Goal: Task Accomplishment & Management: Use online tool/utility

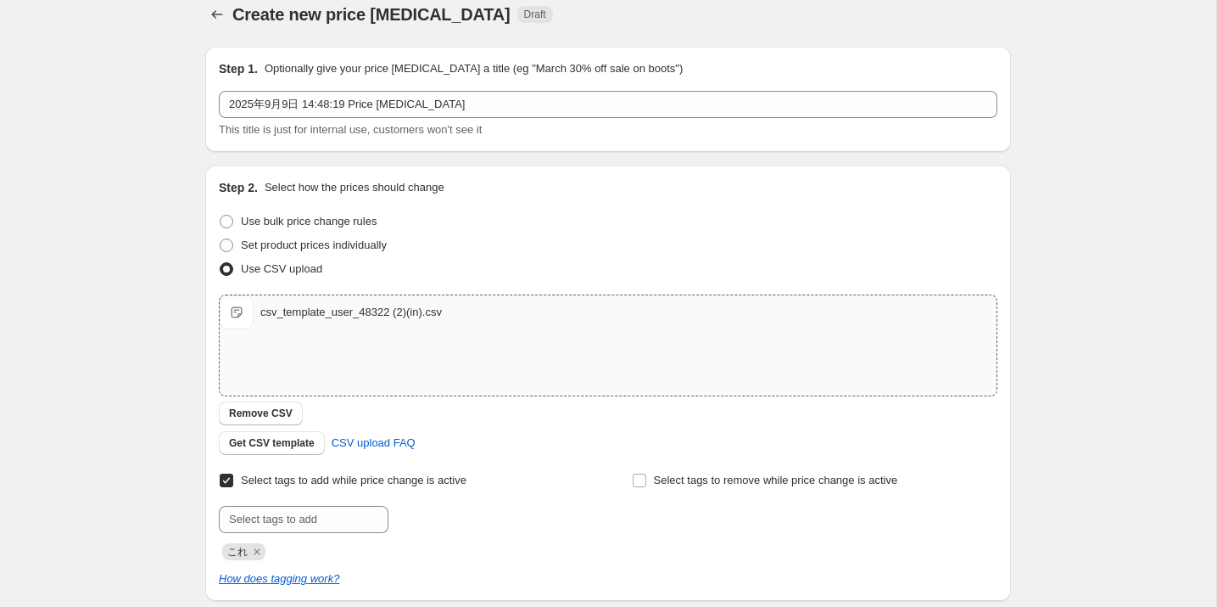
scroll to position [21, 0]
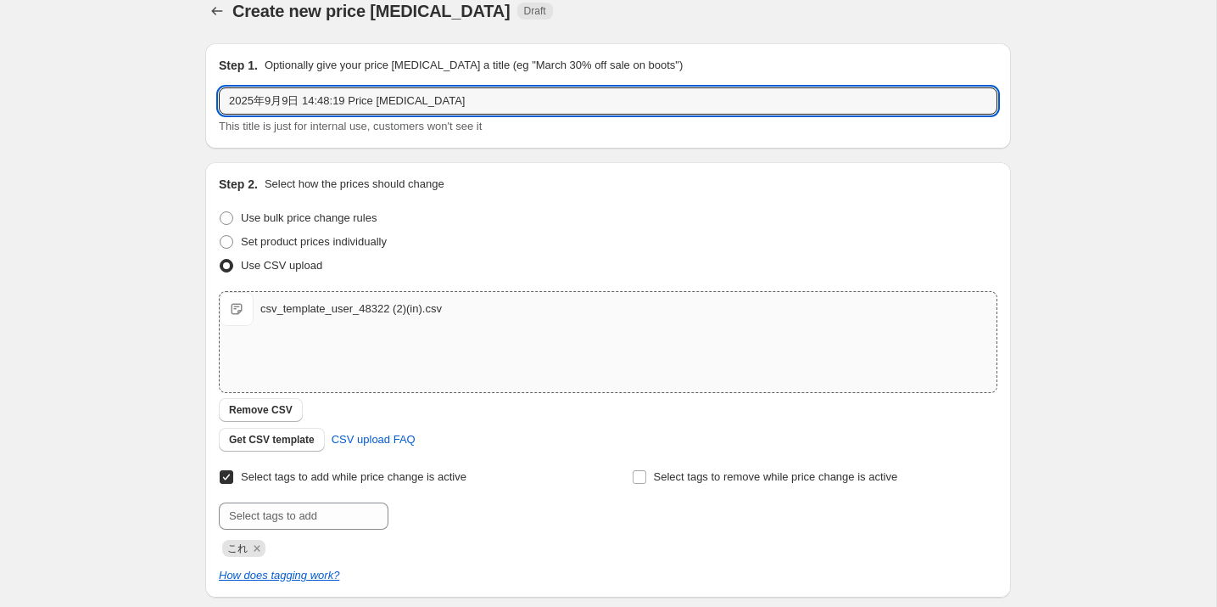
drag, startPoint x: 475, startPoint y: 98, endPoint x: 138, endPoint y: 93, distance: 336.9
click at [138, 93] on div "Create new price [MEDICAL_DATA]. This page is ready Create new price [MEDICAL_D…" at bounding box center [608, 419] width 1217 height 881
type input "9月値下げ"
click at [176, 208] on div "Create new price [MEDICAL_DATA]. This page is ready Create new price [MEDICAL_D…" at bounding box center [608, 419] width 1217 height 881
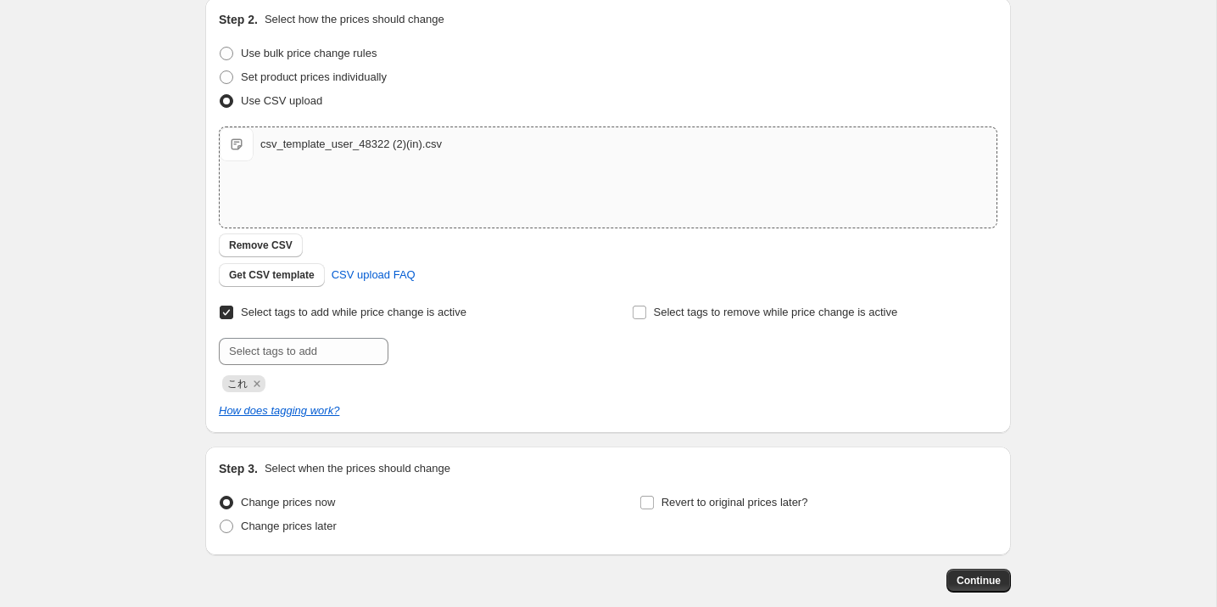
scroll to position [275, 0]
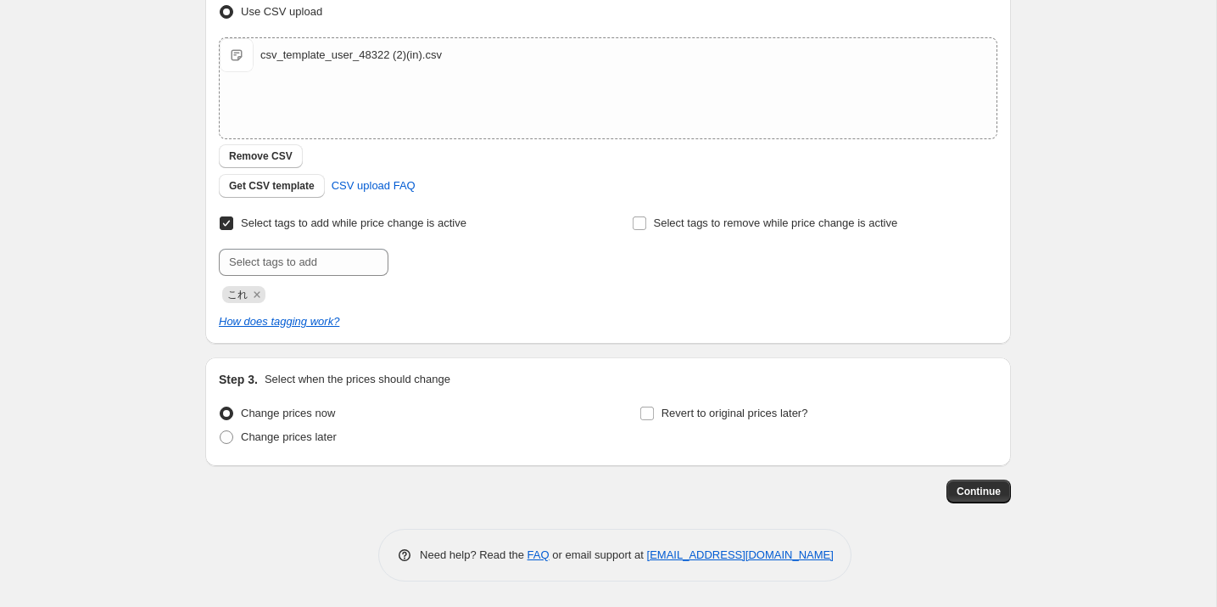
click at [227, 218] on input "Select tags to add while price change is active" at bounding box center [227, 223] width 14 height 14
checkbox input "false"
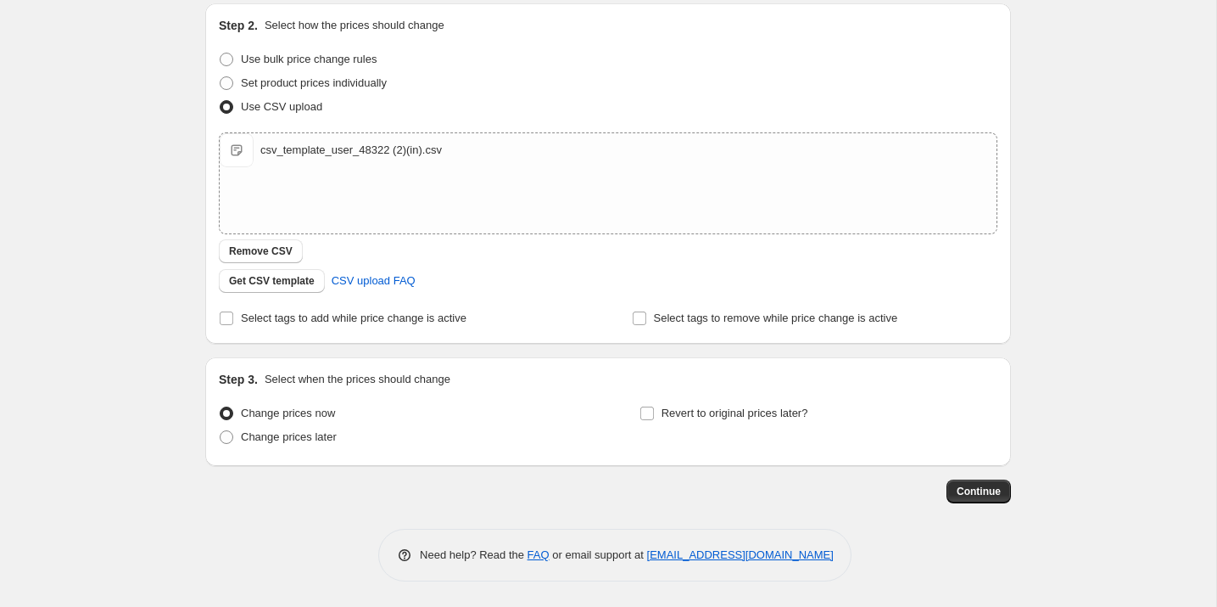
click at [546, 271] on div "Get CSV template CSV upload FAQ" at bounding box center [608, 281] width 779 height 24
click at [954, 490] on button "Continue" at bounding box center [979, 491] width 64 height 24
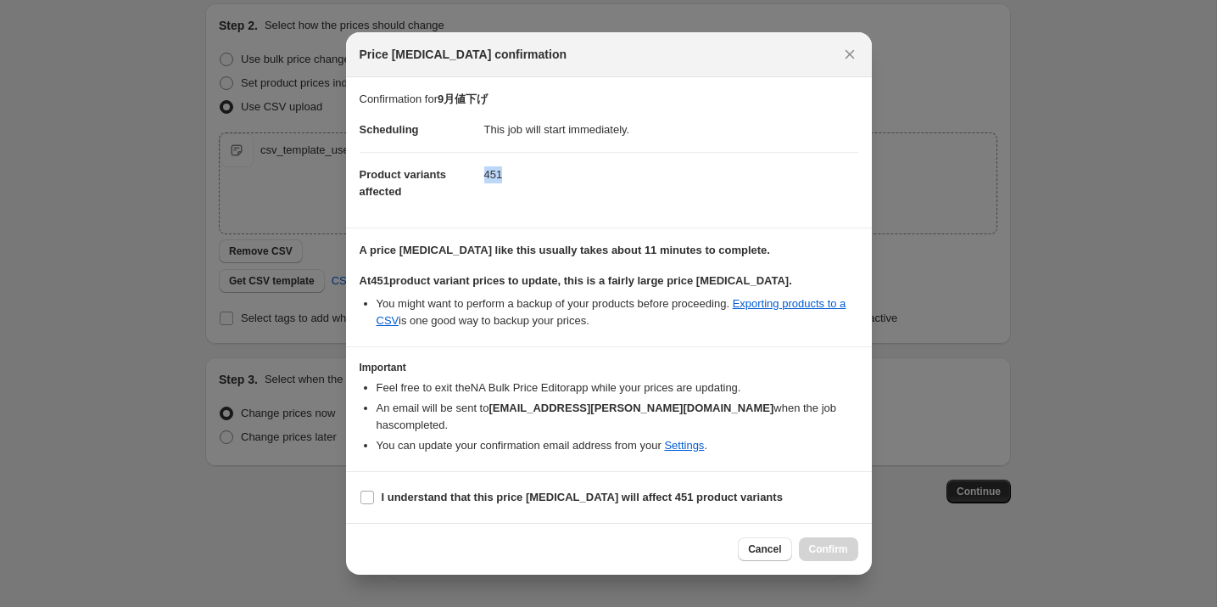
drag, startPoint x: 580, startPoint y: 195, endPoint x: 400, endPoint y: 193, distance: 180.7
click at [400, 193] on dl "Scheduling This job will start immediately. Product variants affected 451" at bounding box center [609, 161] width 499 height 106
click at [368, 490] on input "I understand that this price [MEDICAL_DATA] will affect 451 product variants" at bounding box center [368, 497] width 14 height 14
checkbox input "true"
click at [828, 542] on span "Confirm" at bounding box center [828, 549] width 39 height 14
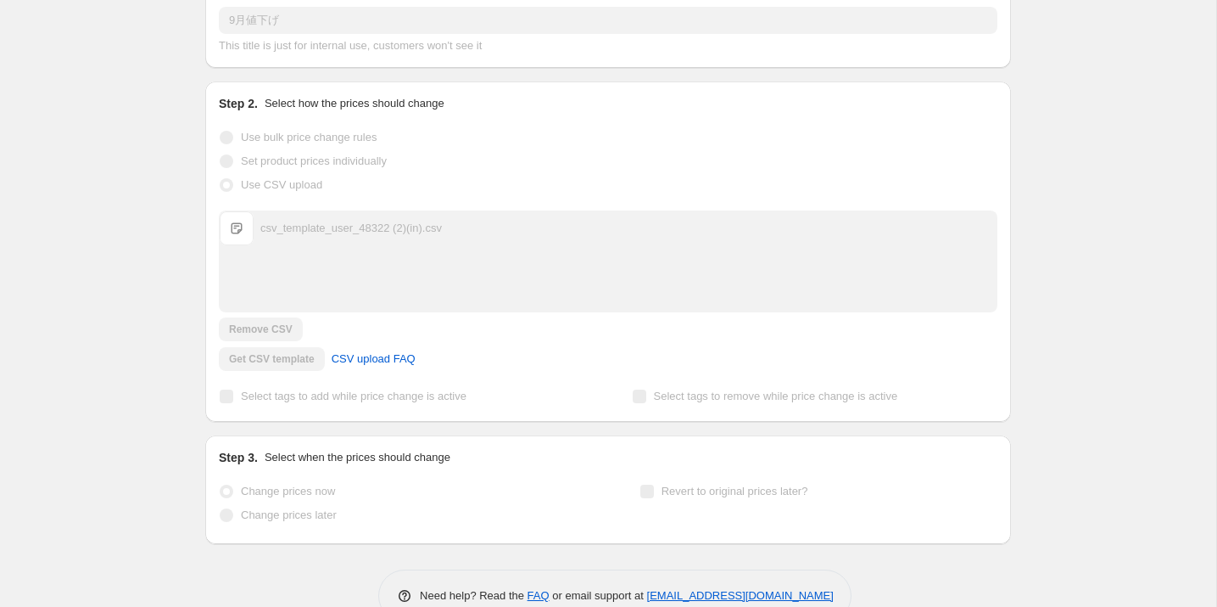
scroll to position [224, 0]
